Goal: Check status: Check status

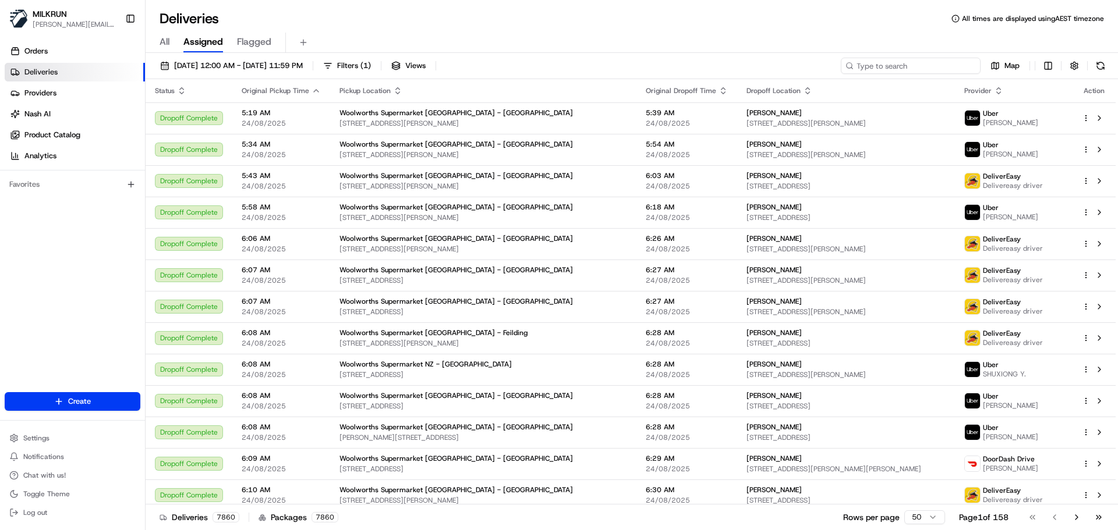
drag, startPoint x: 899, startPoint y: 67, endPoint x: 869, endPoint y: 66, distance: 30.3
click at [869, 66] on input at bounding box center [911, 66] width 140 height 16
click at [857, 65] on input at bounding box center [911, 66] width 140 height 16
type input "[PERSON_NAME]"
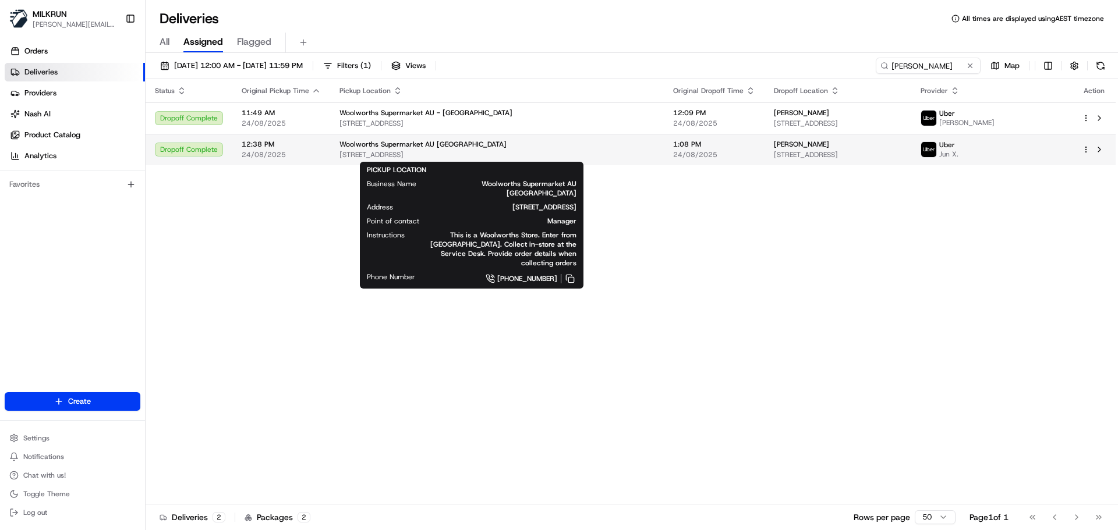
click at [600, 155] on span "[STREET_ADDRESS]" at bounding box center [496, 154] width 315 height 9
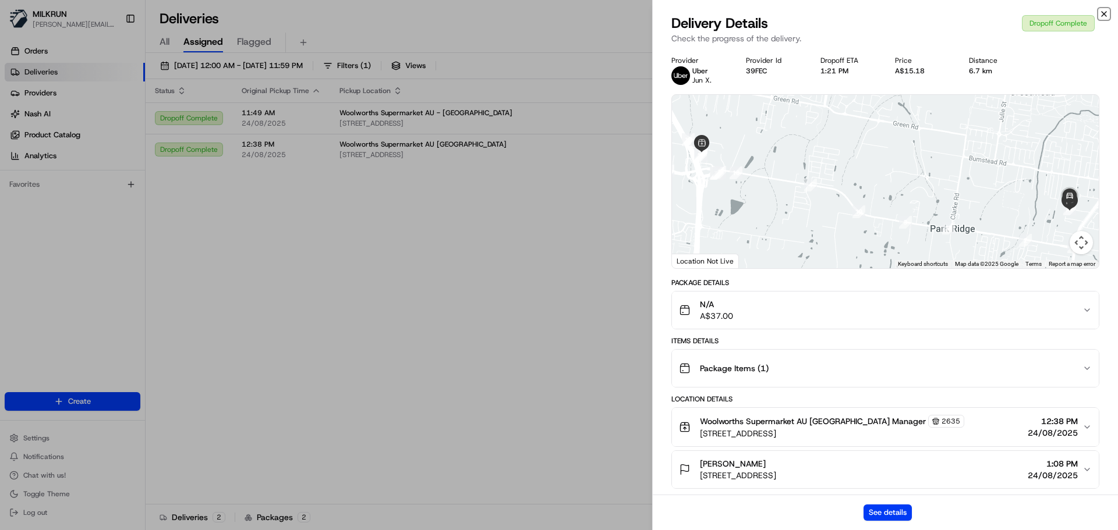
click at [1104, 14] on icon "button" at bounding box center [1103, 13] width 9 height 9
